Goal: Task Accomplishment & Management: Use online tool/utility

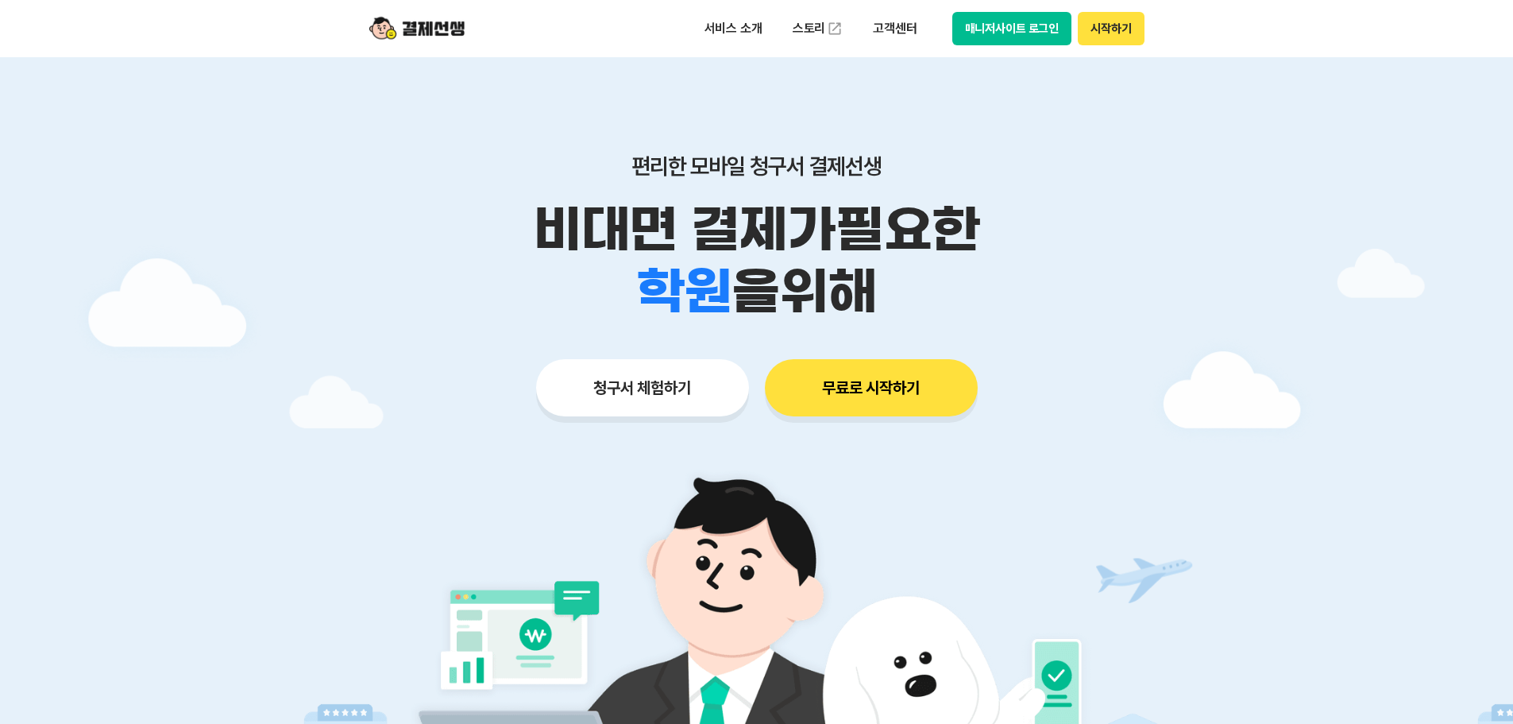
click at [1010, 37] on button "매니저사이트 로그인" at bounding box center [1012, 28] width 120 height 33
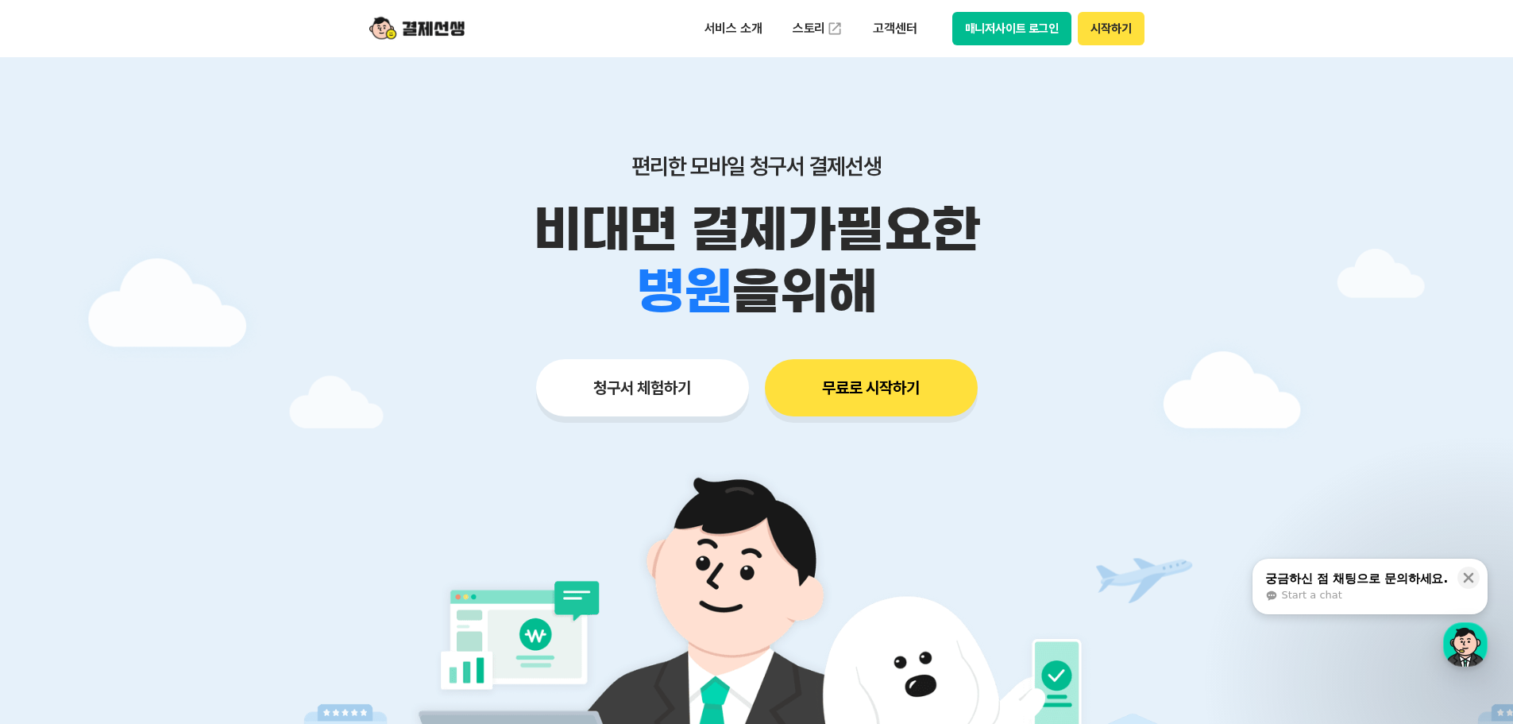
click at [1031, 25] on button "매니저사이트 로그인" at bounding box center [1012, 28] width 120 height 33
click at [1015, 25] on button "매니저사이트 로그인" at bounding box center [1012, 28] width 120 height 33
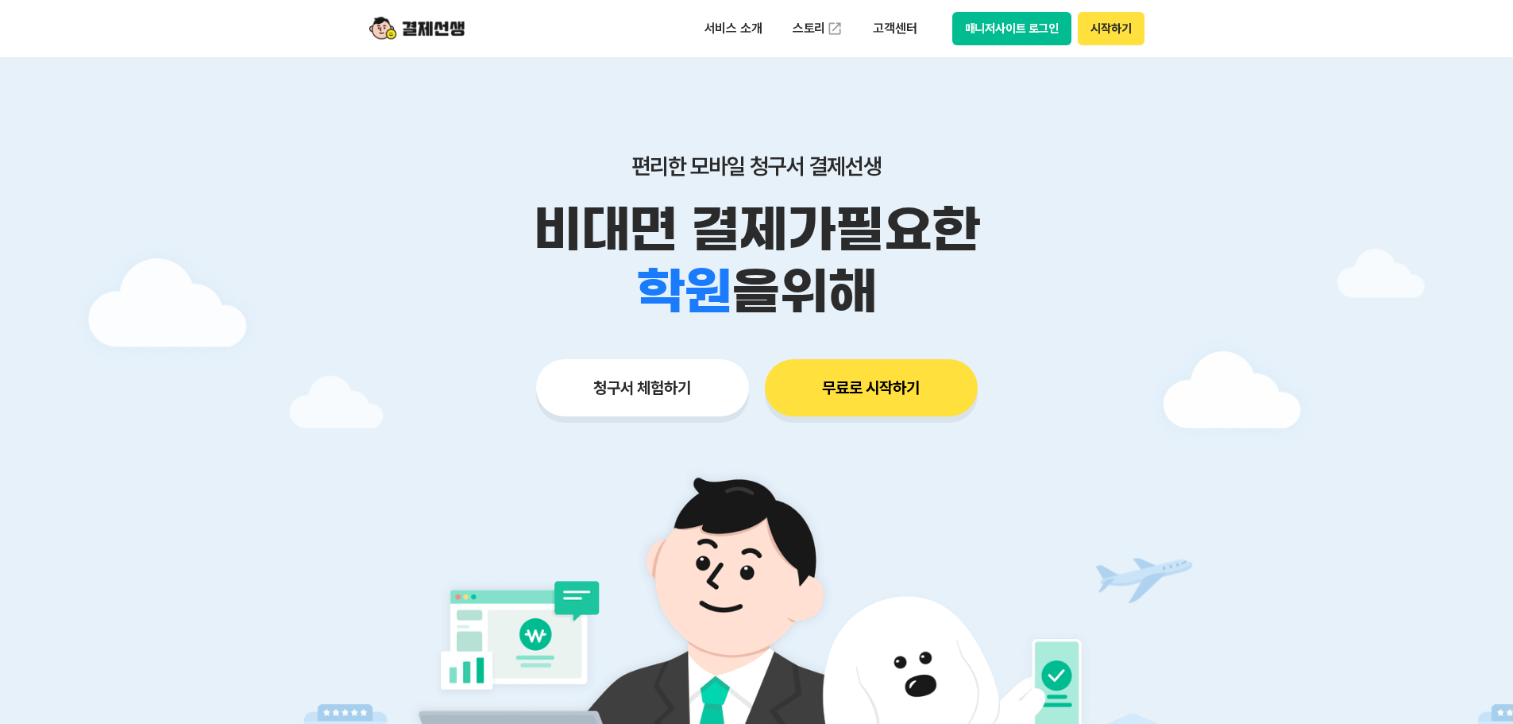
click at [970, 29] on button "매니저사이트 로그인" at bounding box center [1012, 28] width 120 height 33
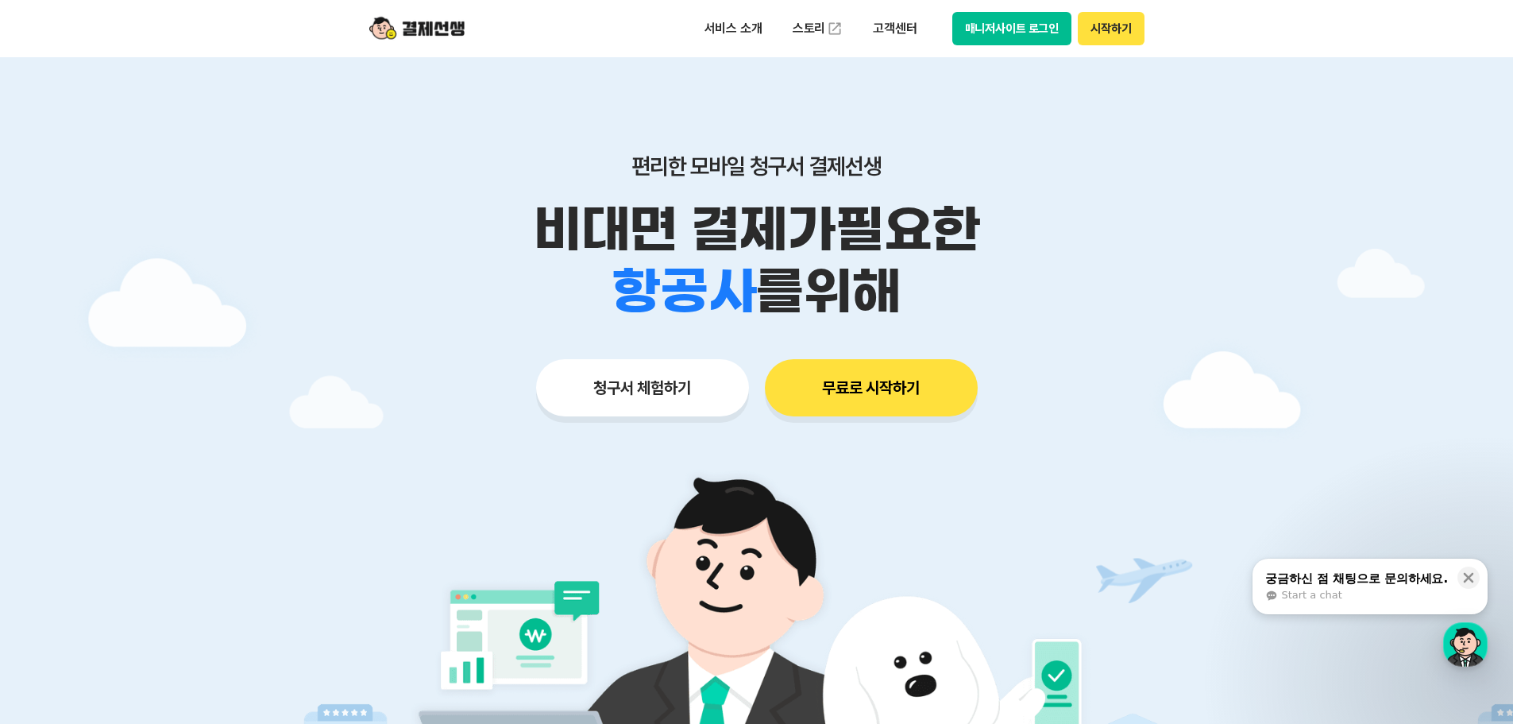
click at [996, 22] on button "매니저사이트 로그인" at bounding box center [1012, 28] width 120 height 33
click at [1001, 26] on button "매니저사이트 로그인" at bounding box center [1012, 28] width 120 height 33
